Goal: Navigation & Orientation: Find specific page/section

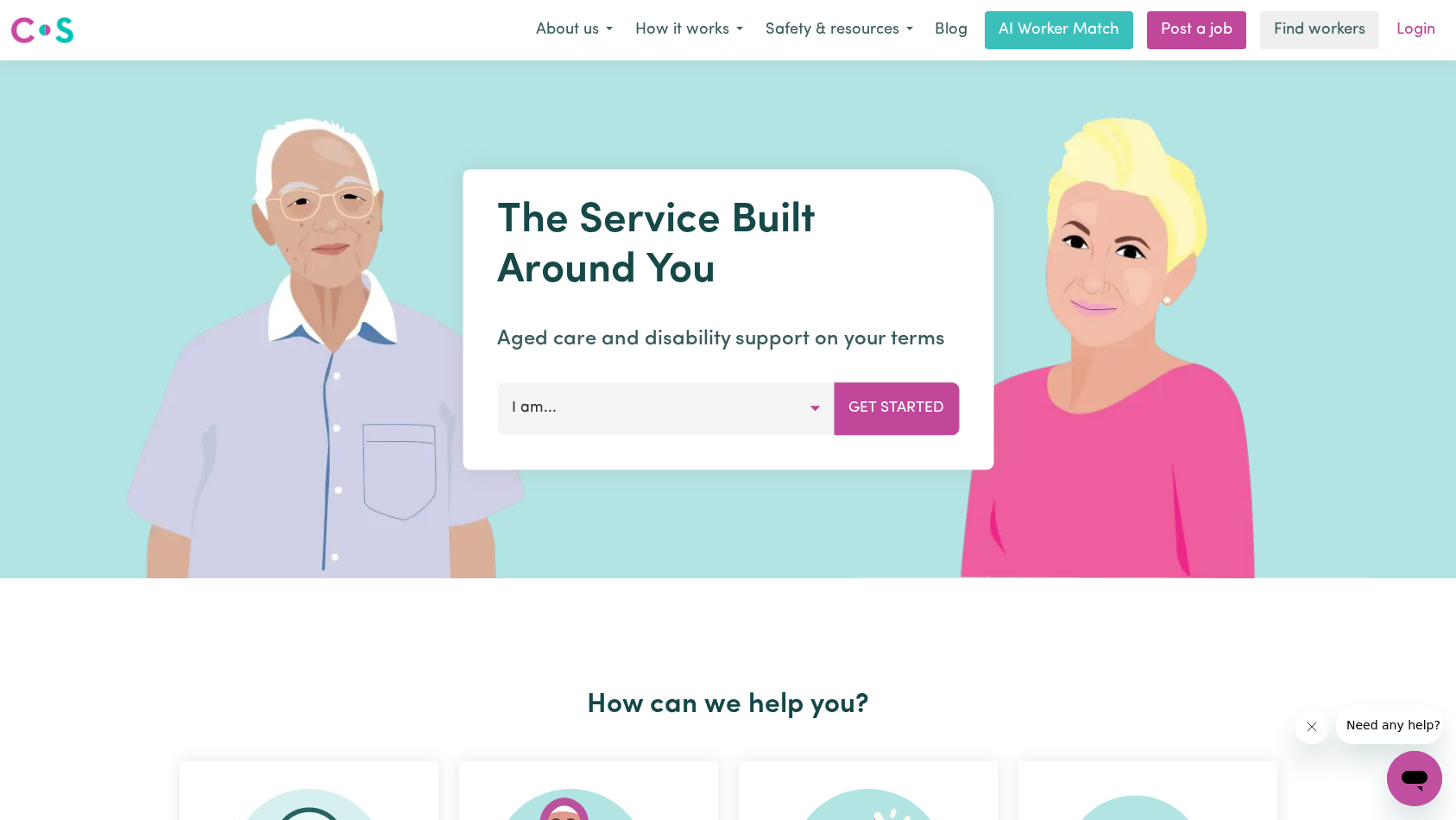
click at [1419, 27] on link "Login" at bounding box center [1416, 30] width 59 height 38
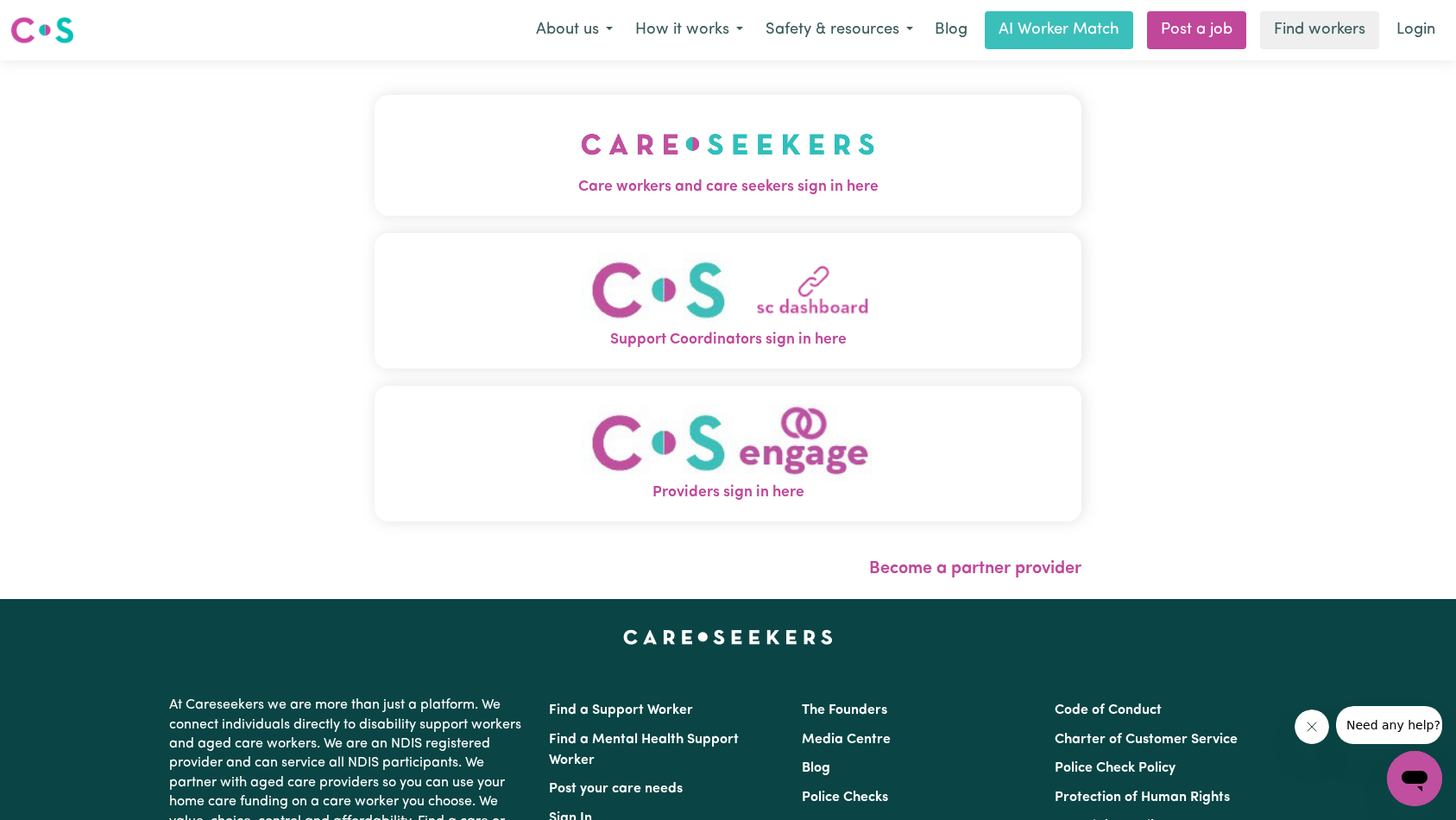
click at [375, 158] on button "Care workers and care seekers sign in here" at bounding box center [728, 155] width 708 height 121
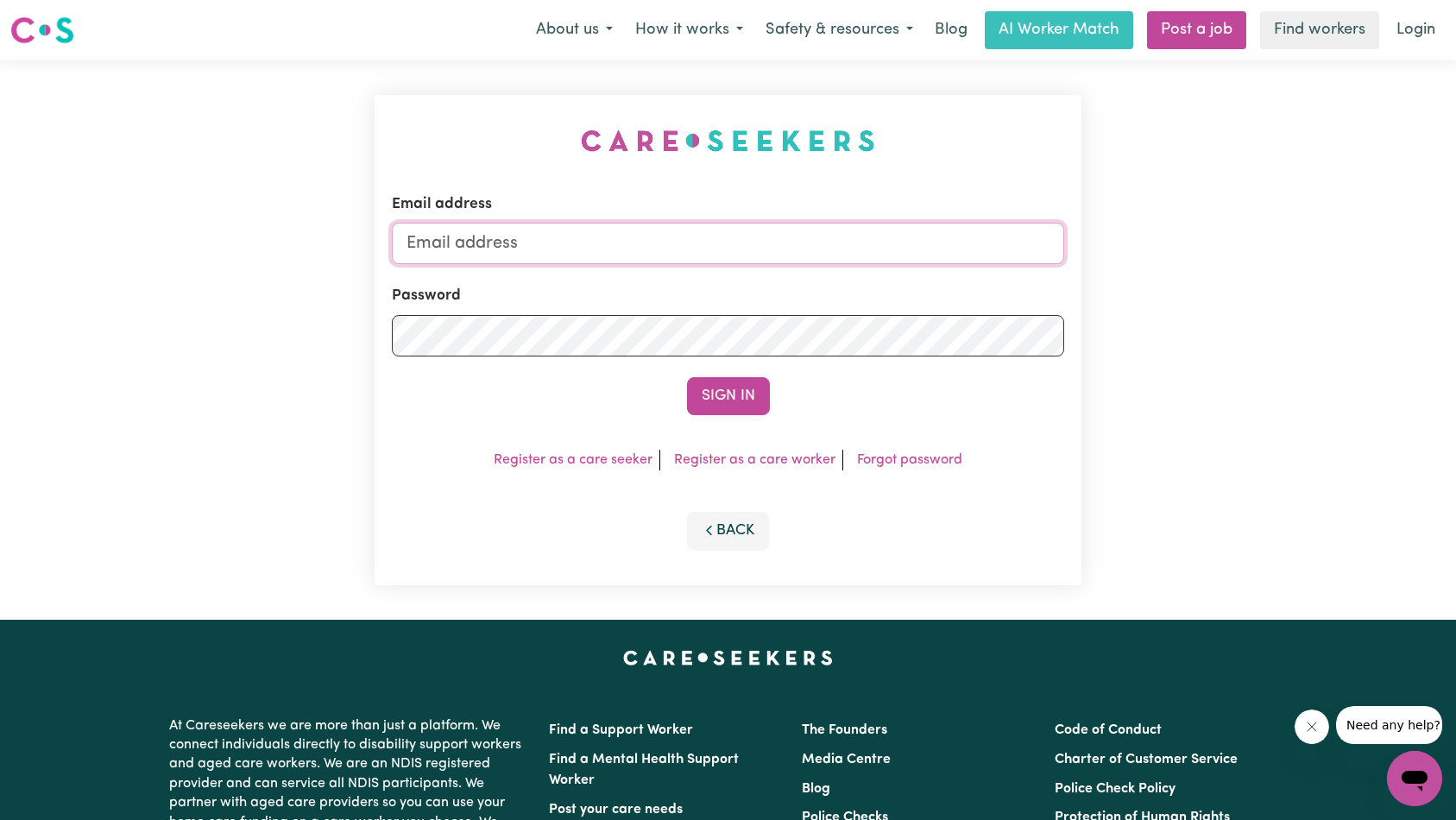
click at [730, 245] on input "Email address" at bounding box center [728, 243] width 674 height 42
type input "superuser~[EMAIL_ADDRESS][DOMAIN_NAME]"
click at [733, 391] on button "Sign In" at bounding box center [728, 396] width 83 height 38
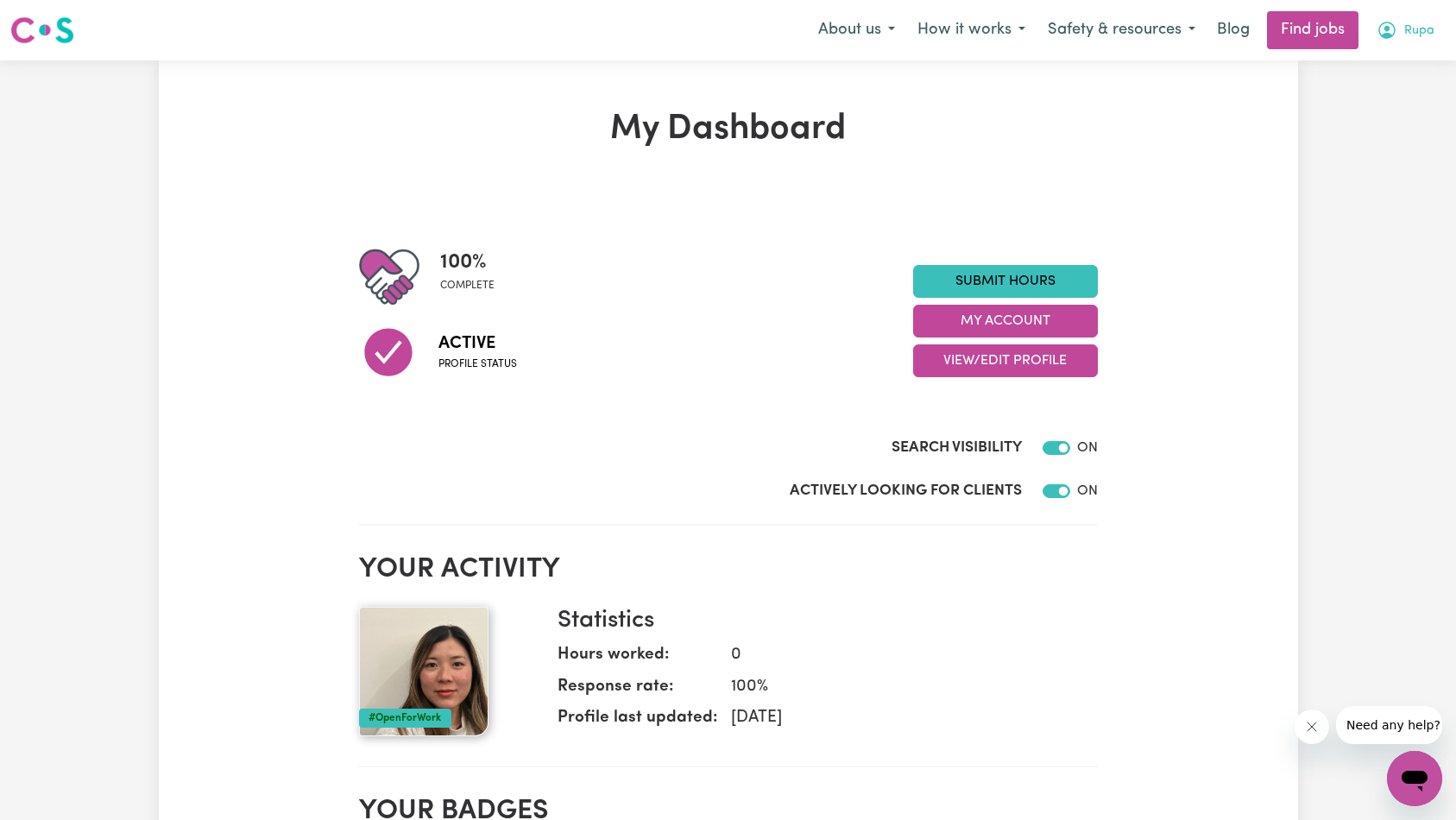
click at [1409, 31] on span "Rupa" at bounding box center [1419, 31] width 31 height 19
click at [1389, 56] on link "My Account" at bounding box center [1376, 67] width 136 height 32
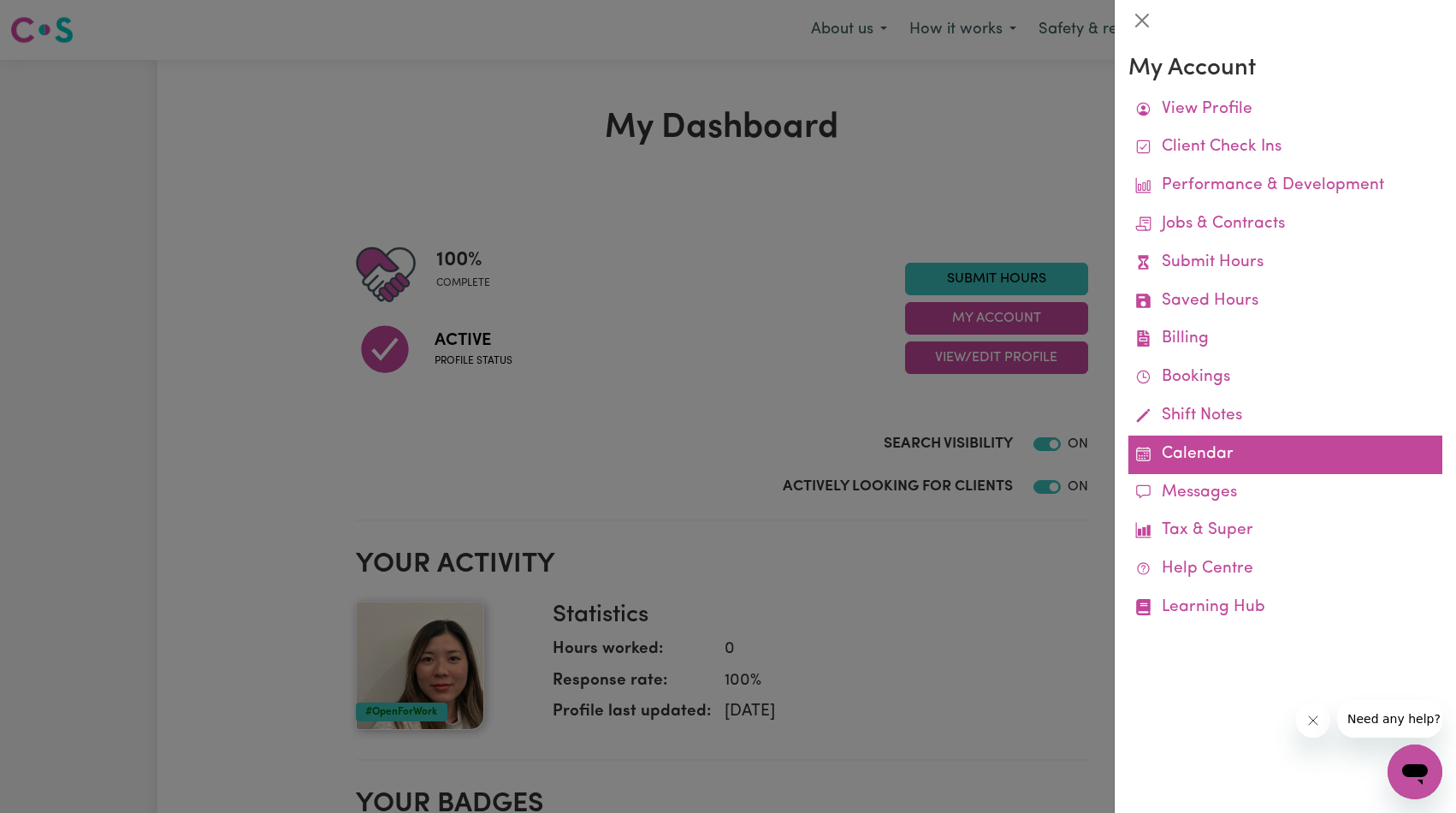
click at [1180, 453] on link "Calendar" at bounding box center [1285, 455] width 314 height 39
